Goal: Book appointment/travel/reservation

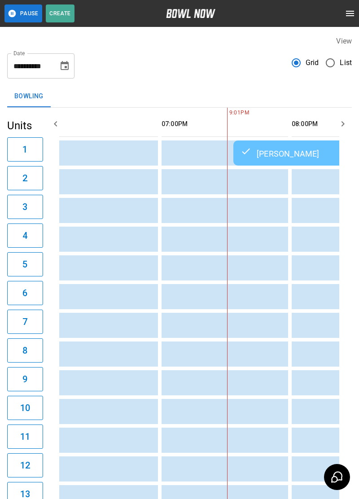
scroll to position [0, 865]
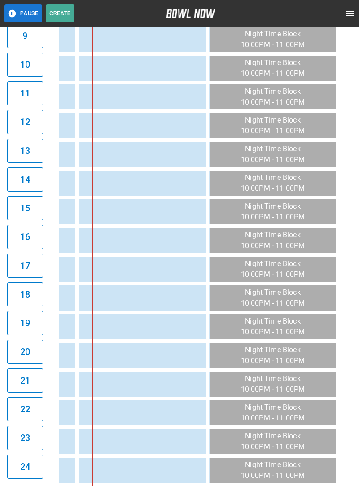
scroll to position [145, 0]
